Goal: Navigation & Orientation: Find specific page/section

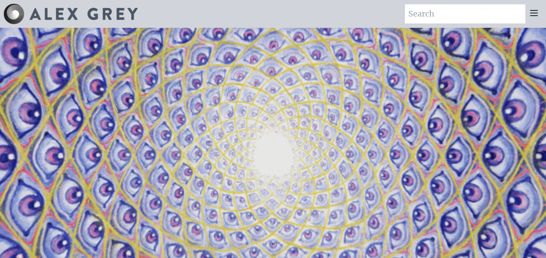
click at [51, 17] on img at bounding box center [84, 14] width 108 height 12
click at [542, 11] on div at bounding box center [533, 13] width 17 height 19
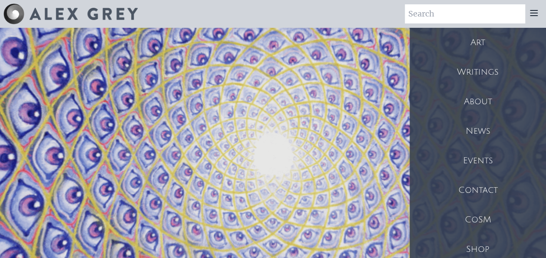
click at [480, 245] on div "Shop" at bounding box center [478, 250] width 136 height 30
